Goal: Information Seeking & Learning: Learn about a topic

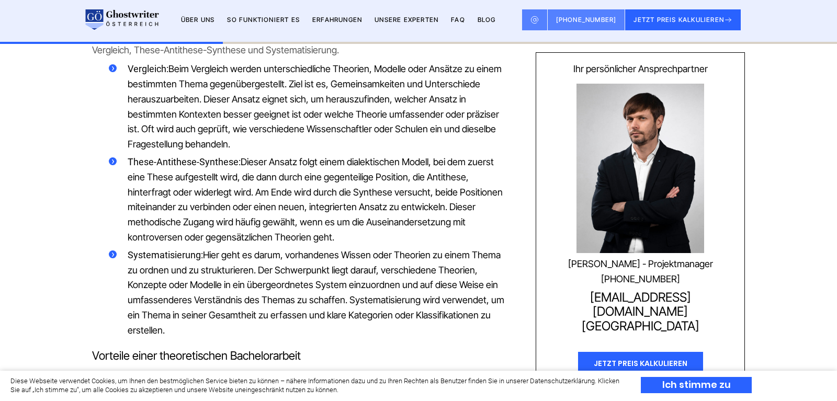
scroll to position [800, 0]
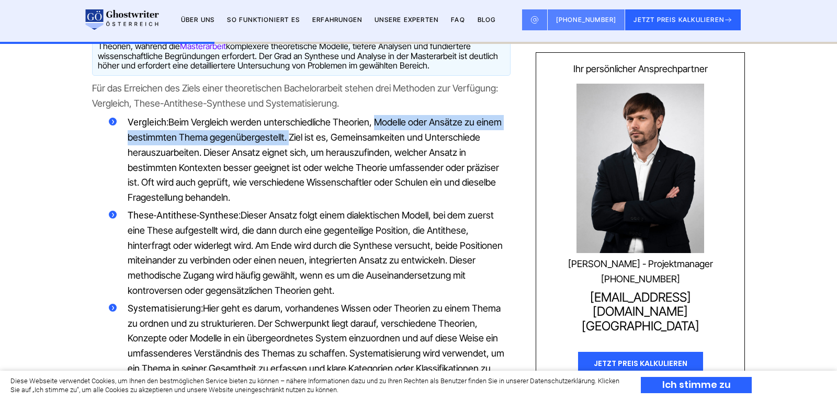
drag, startPoint x: 378, startPoint y: 111, endPoint x: 286, endPoint y: 128, distance: 93.7
click at [286, 128] on span "Beim Vergleich werden unterschiedliche Theorien, Modelle oder Ansätze zu einem …" at bounding box center [315, 160] width 374 height 86
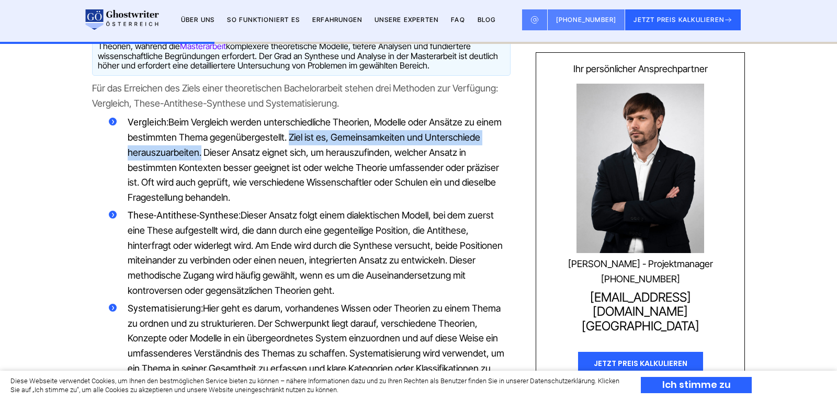
drag, startPoint x: 287, startPoint y: 126, endPoint x: 199, endPoint y: 142, distance: 88.8
click at [199, 142] on span "Beim Vergleich werden unterschiedliche Theorien, Modelle oder Ansätze zu einem …" at bounding box center [315, 160] width 374 height 86
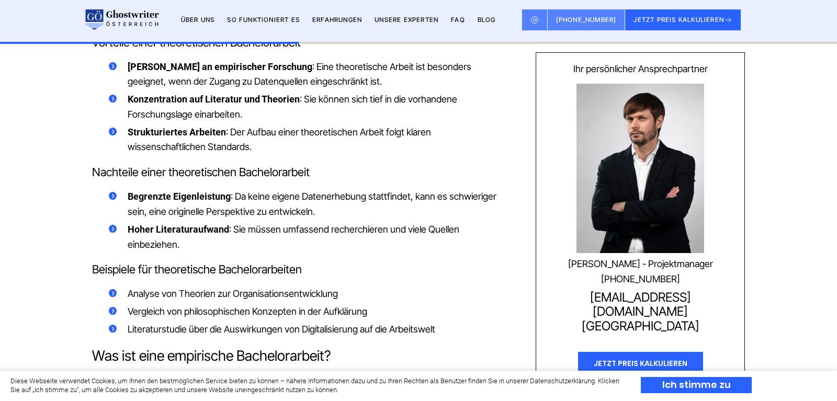
scroll to position [1174, 0]
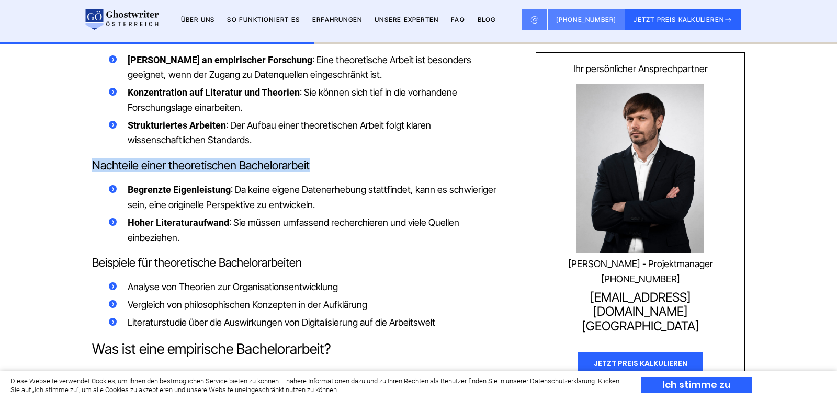
drag, startPoint x: 92, startPoint y: 158, endPoint x: 311, endPoint y: 158, distance: 219.2
click at [311, 160] on h3 "Nachteile einer theoretischen Bachelorarbeit" at bounding box center [301, 166] width 418 height 12
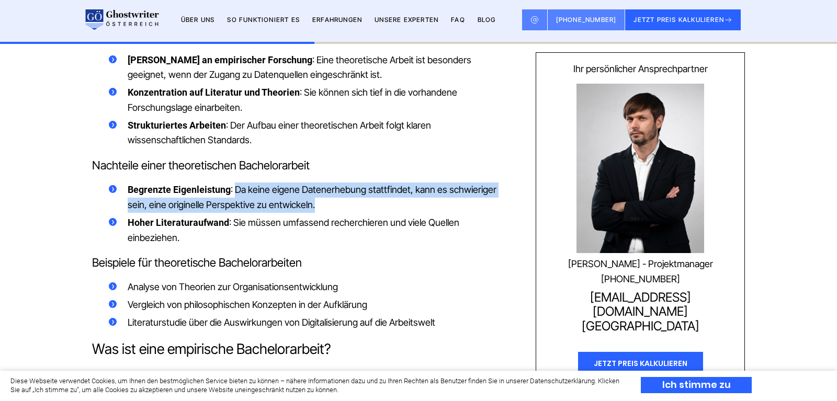
drag, startPoint x: 234, startPoint y: 184, endPoint x: 312, endPoint y: 196, distance: 78.3
click at [312, 196] on span ": Da keine eigene Datenerhebung stattfindet, kann es schwieriger sein, eine ori…" at bounding box center [312, 197] width 369 height 26
click at [310, 197] on span ": Da keine eigene Datenerhebung stattfindet, kann es schwieriger sein, eine ori…" at bounding box center [312, 197] width 369 height 26
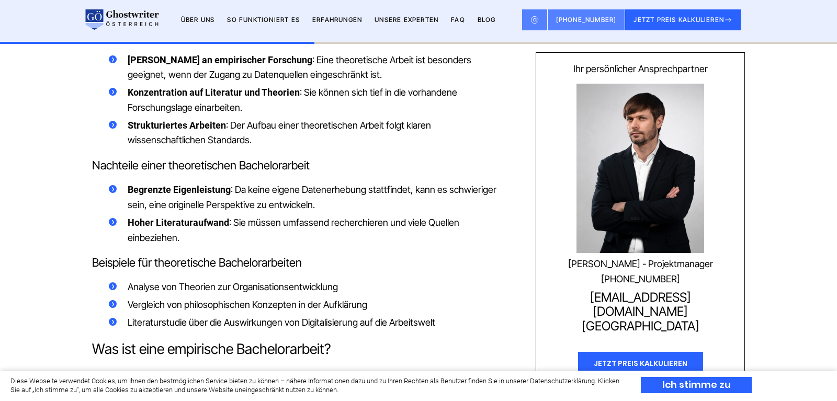
click at [305, 197] on span ": Da keine eigene Datenerhebung stattfindet, kann es schwieriger sein, eine ori…" at bounding box center [312, 197] width 369 height 26
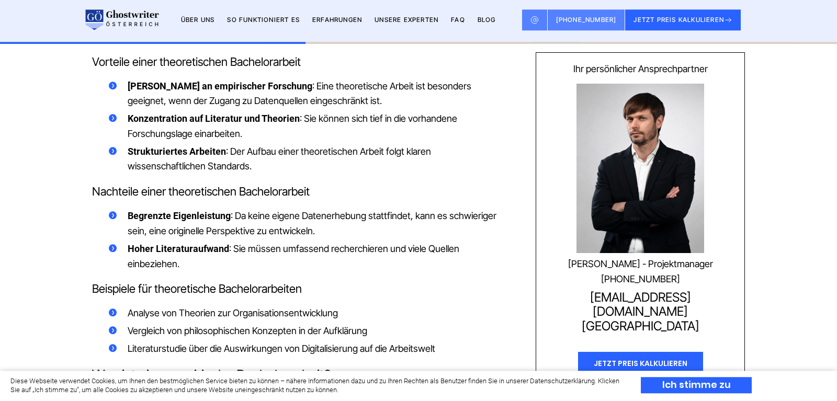
scroll to position [1134, 0]
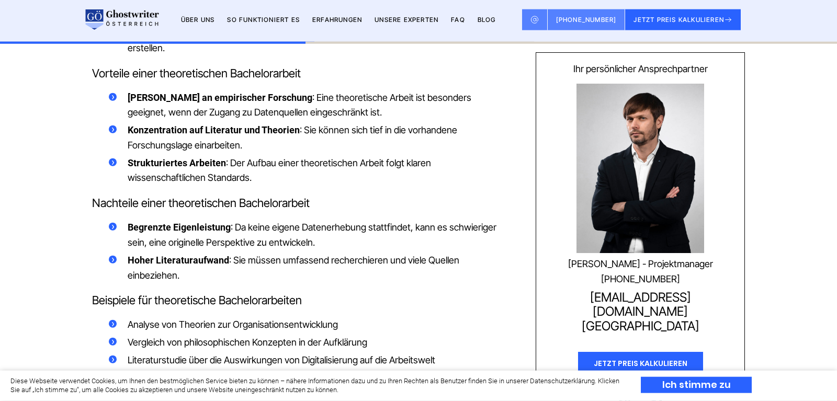
drag, startPoint x: 394, startPoint y: 308, endPoint x: 391, endPoint y: 293, distance: 15.4
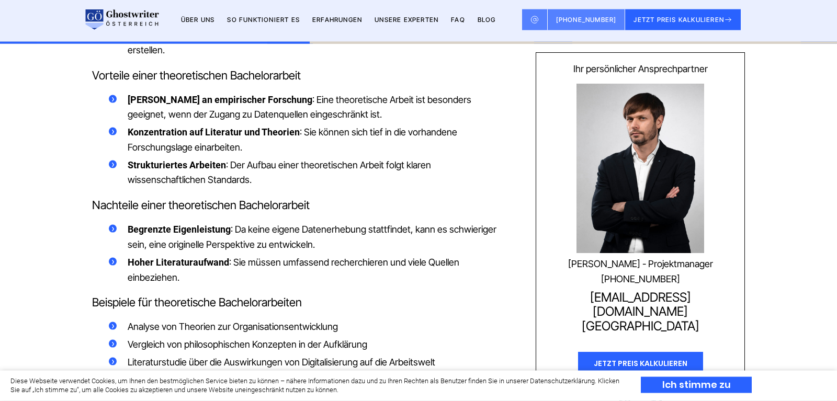
scroll to position [1187, 0]
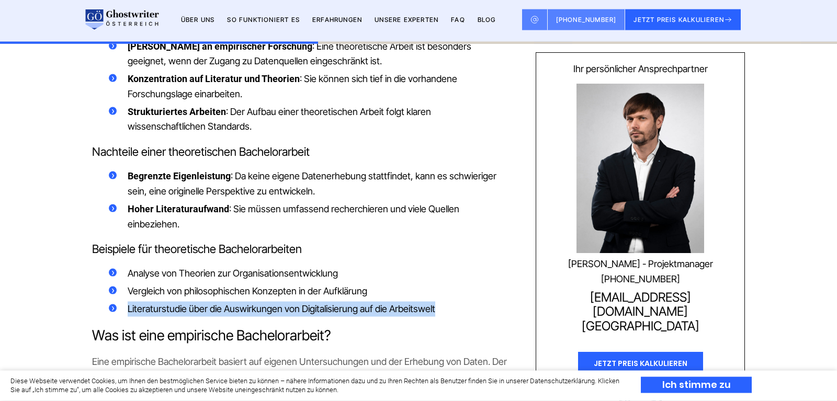
drag, startPoint x: 129, startPoint y: 304, endPoint x: 444, endPoint y: 306, distance: 314.9
click at [444, 306] on li "Literaturstudie über die Auswirkungen von Digitalisierung auf die Arbeitswelt" at bounding box center [310, 309] width 402 height 15
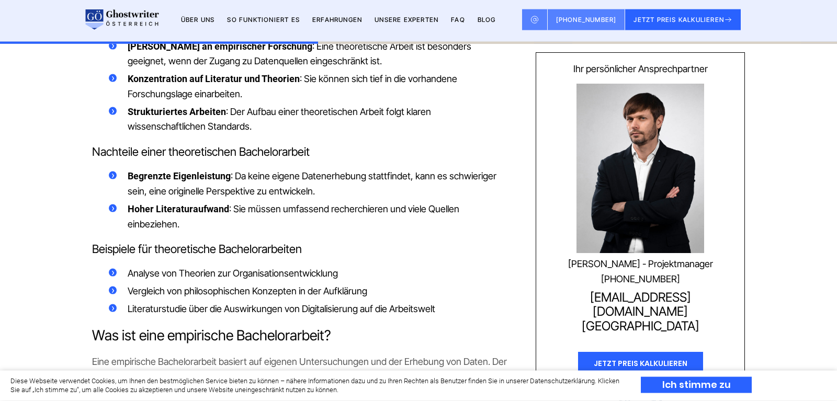
click at [444, 306] on li "Literaturstudie über die Auswirkungen von Digitalisierung auf die Arbeitswelt" at bounding box center [310, 309] width 402 height 15
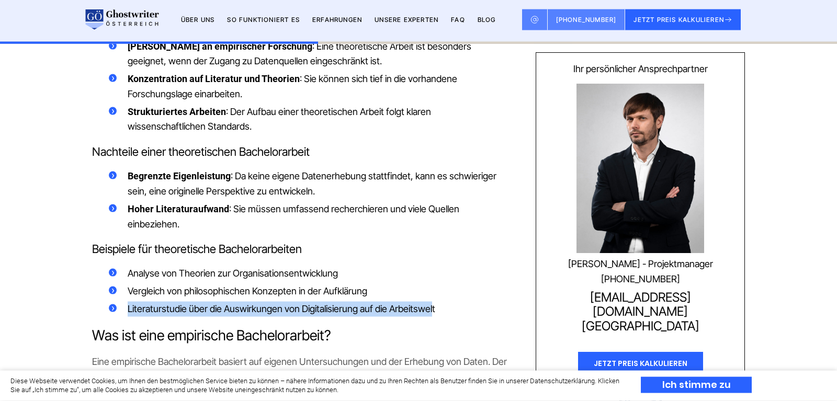
drag, startPoint x: 432, startPoint y: 305, endPoint x: 125, endPoint y: 312, distance: 306.6
click at [191, 307] on span "Literaturstudie über die Auswirkungen von Digitalisierung auf die Arbeitswelt" at bounding box center [282, 308] width 308 height 11
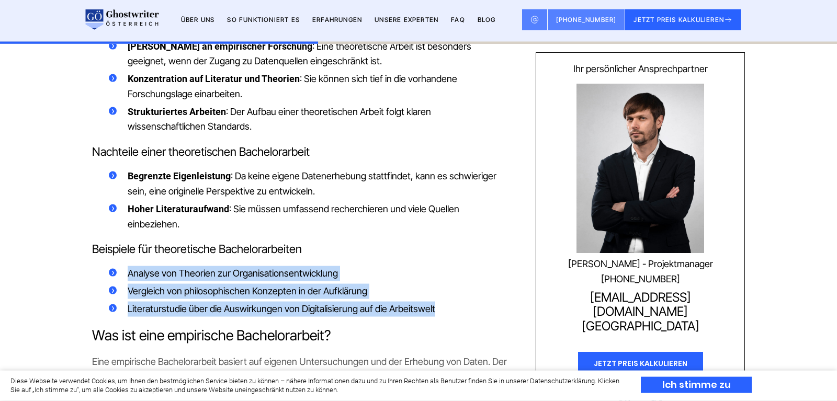
drag, startPoint x: 433, startPoint y: 304, endPoint x: 122, endPoint y: 270, distance: 312.1
click at [122, 270] on ul "Analyse von Theorien zur Organisationsentwicklung Vergleich von philosophischen…" at bounding box center [310, 291] width 402 height 50
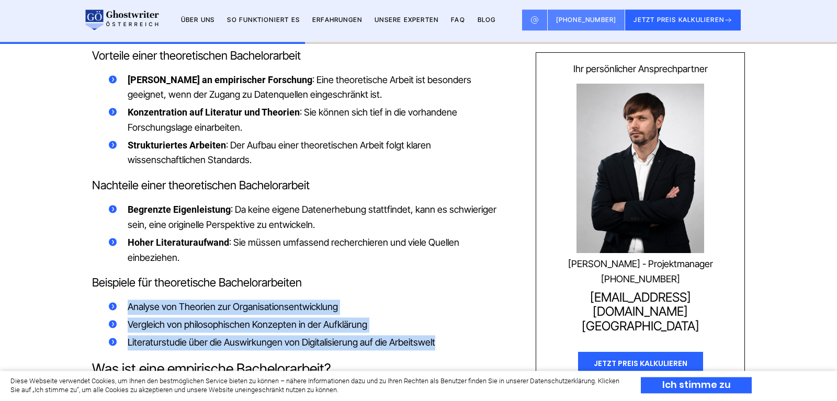
scroll to position [1134, 0]
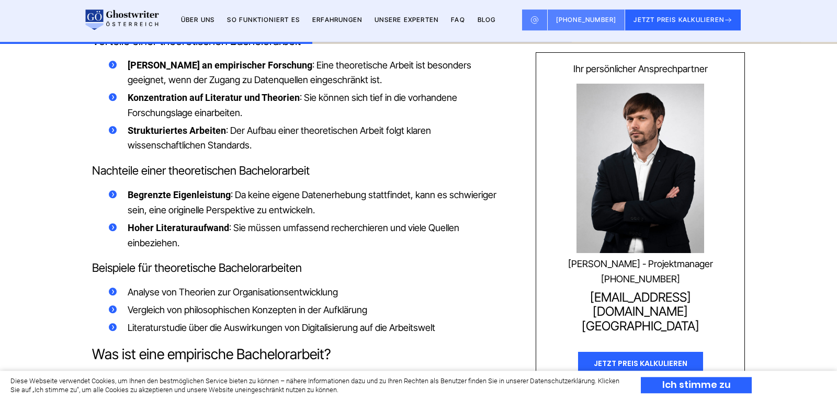
drag, startPoint x: 379, startPoint y: 280, endPoint x: 376, endPoint y: 299, distance: 19.1
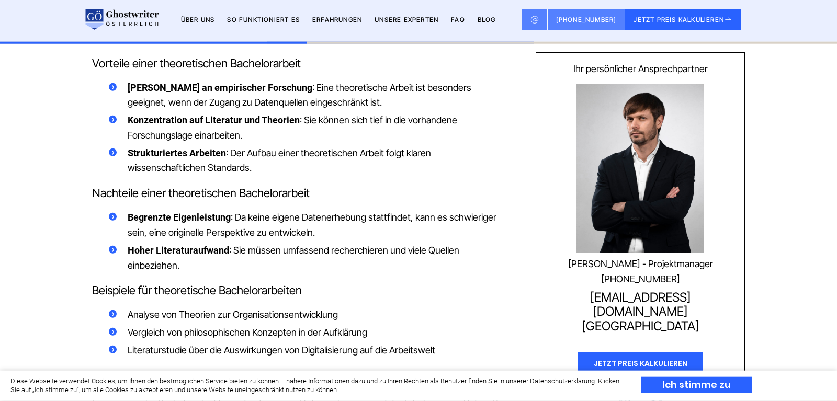
scroll to position [1137, 0]
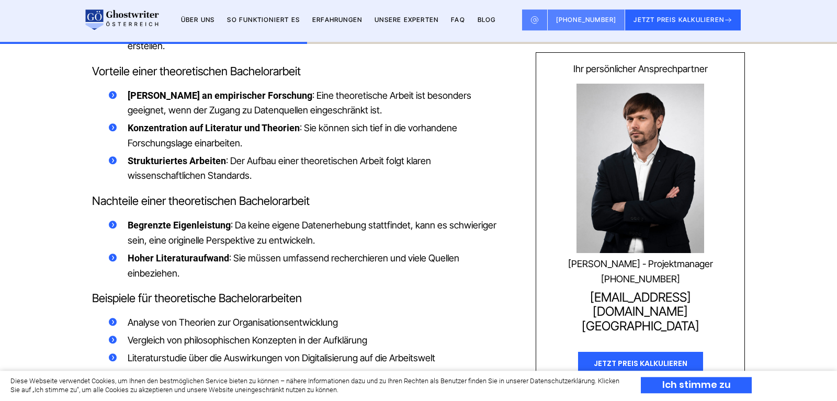
drag, startPoint x: 373, startPoint y: 296, endPoint x: 373, endPoint y: 285, distance: 11.0
